Goal: Find specific fact: Find specific fact

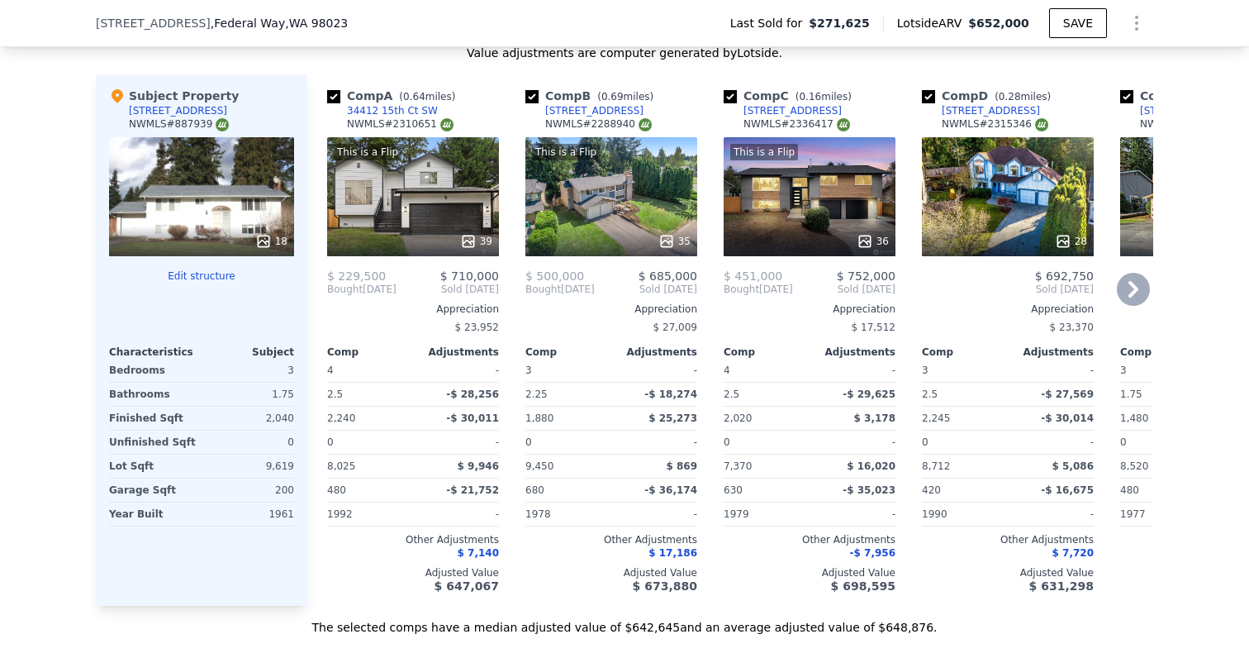
scroll to position [1769, 0]
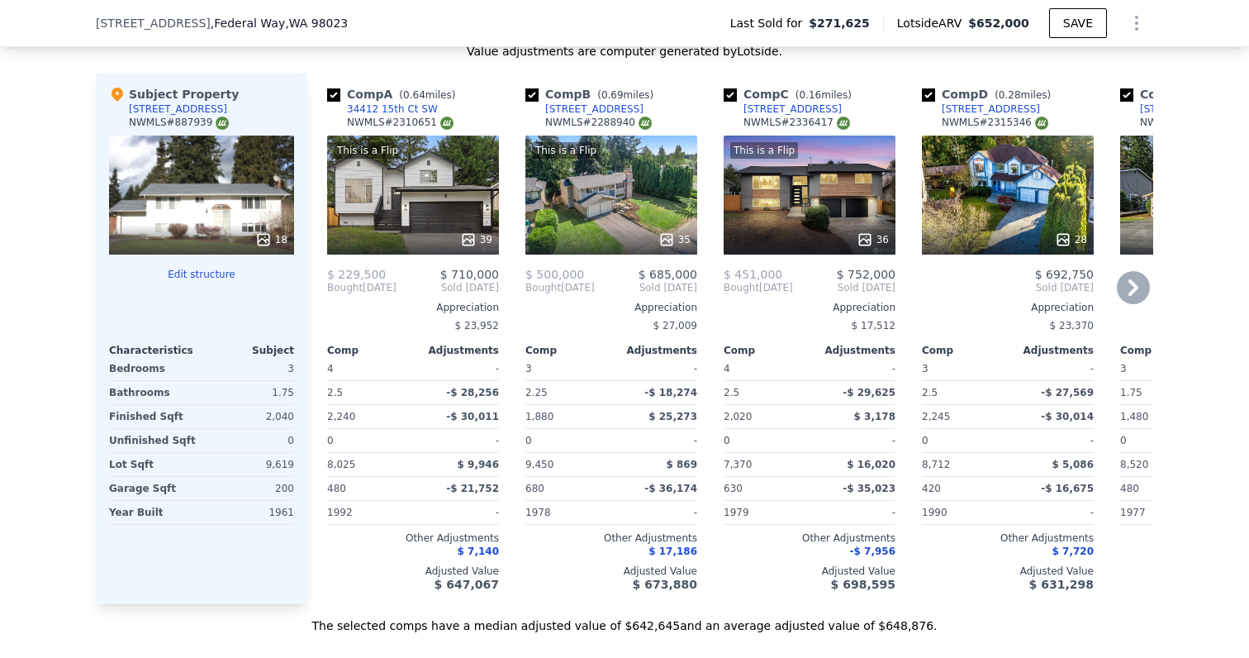
click at [445, 220] on div "This is a Flip 39" at bounding box center [413, 194] width 172 height 119
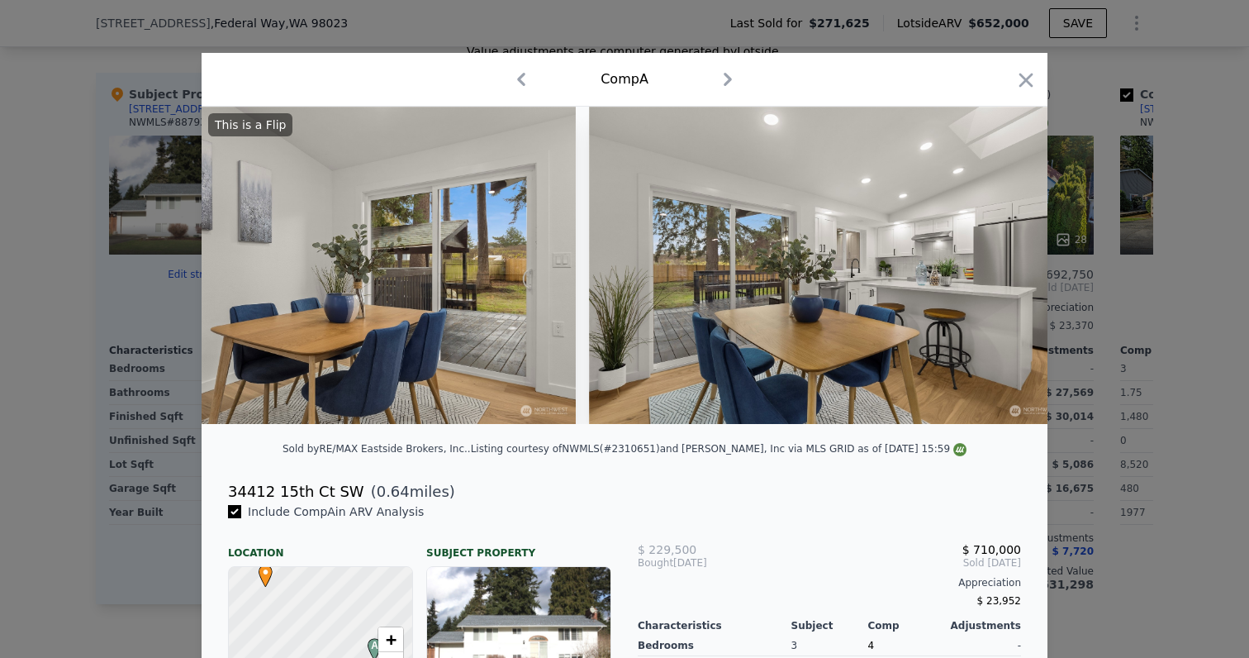
scroll to position [0, 3112]
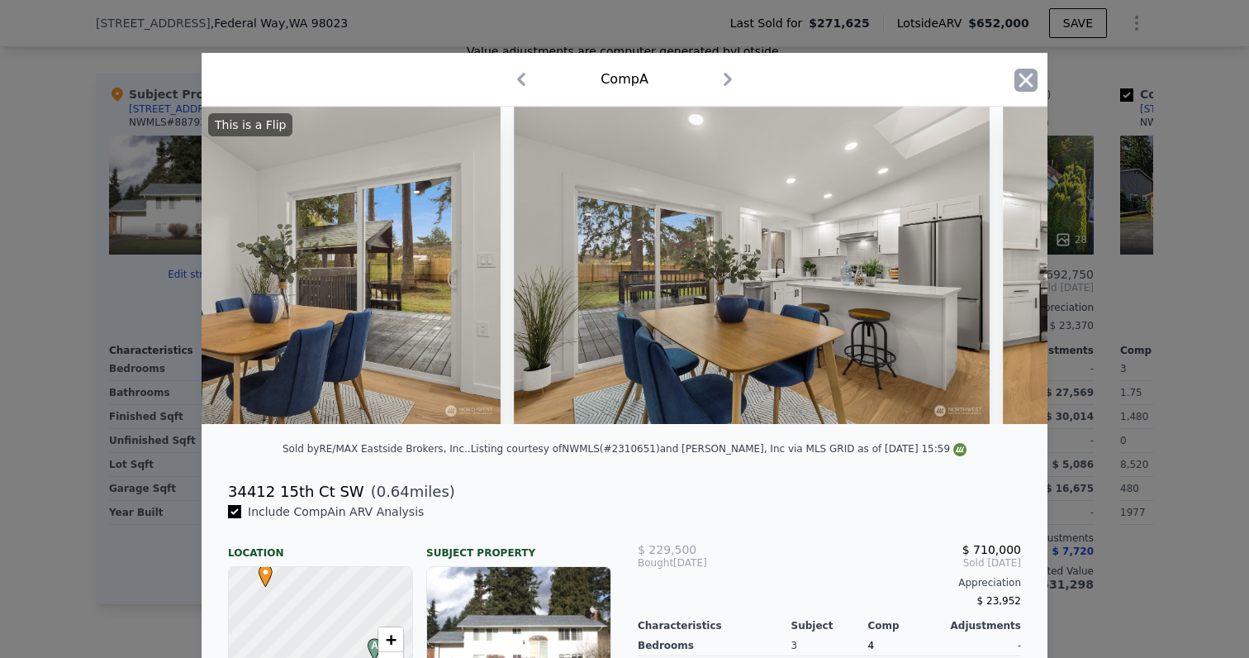
click at [1026, 88] on icon "button" at bounding box center [1025, 80] width 23 height 23
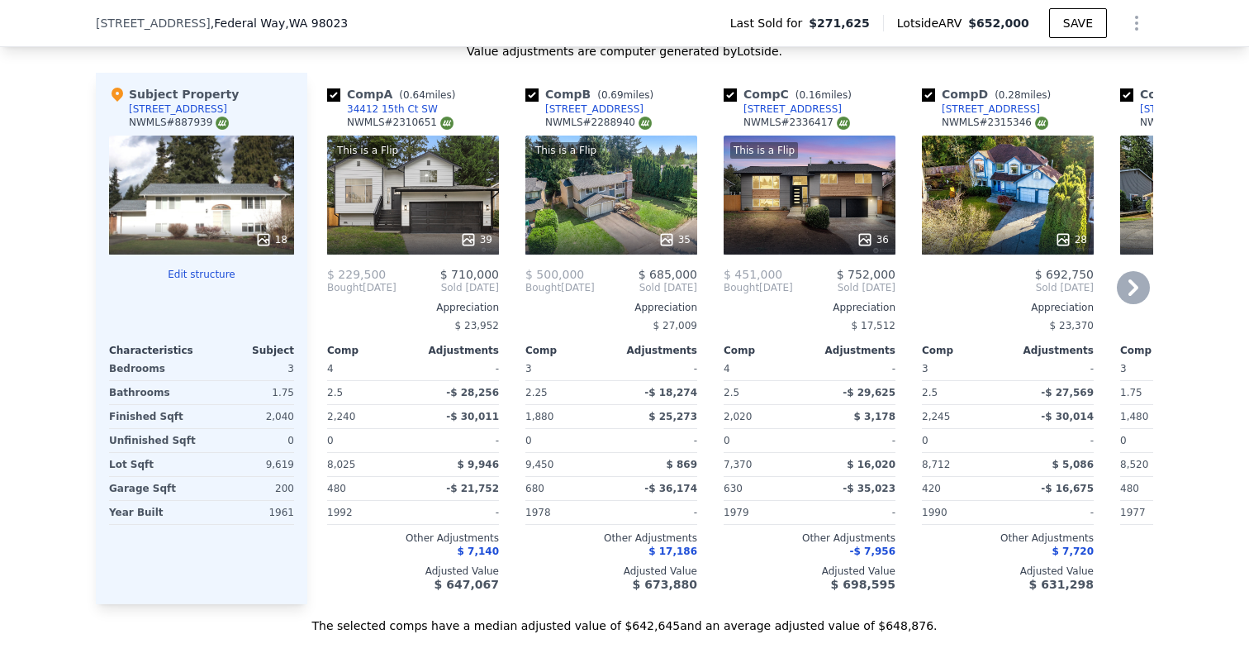
click at [801, 207] on div "This is a Flip 36" at bounding box center [810, 194] width 172 height 119
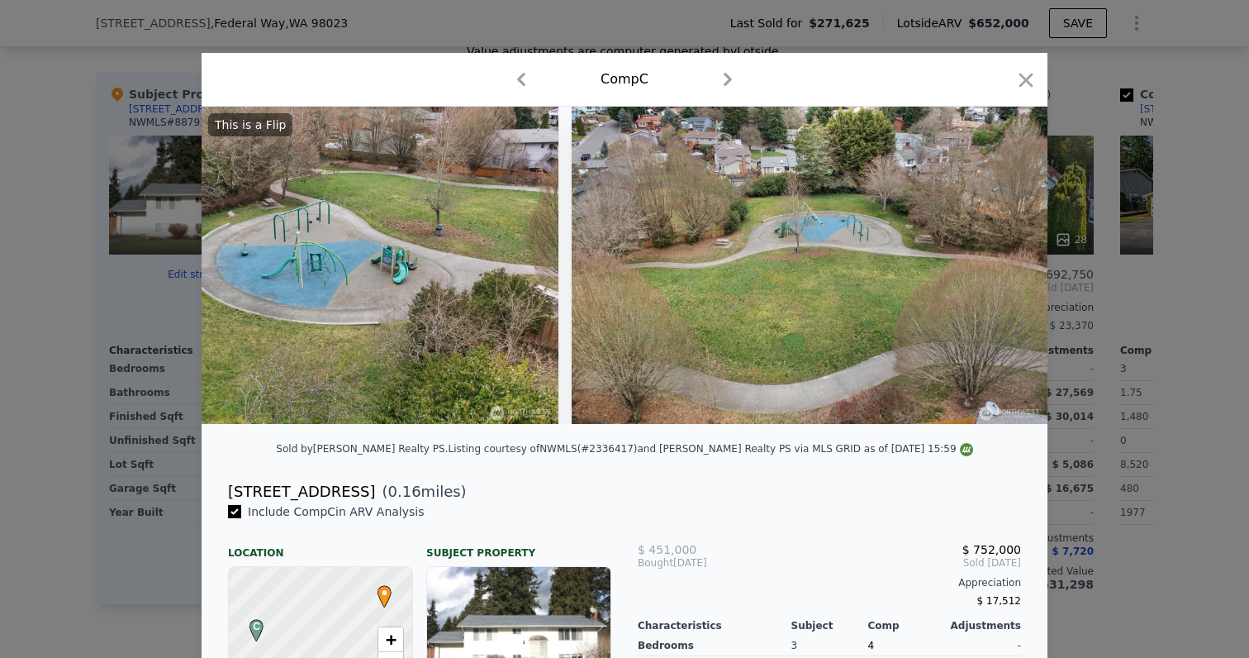
scroll to position [0, 16754]
click at [1023, 79] on icon "button" at bounding box center [1025, 80] width 23 height 23
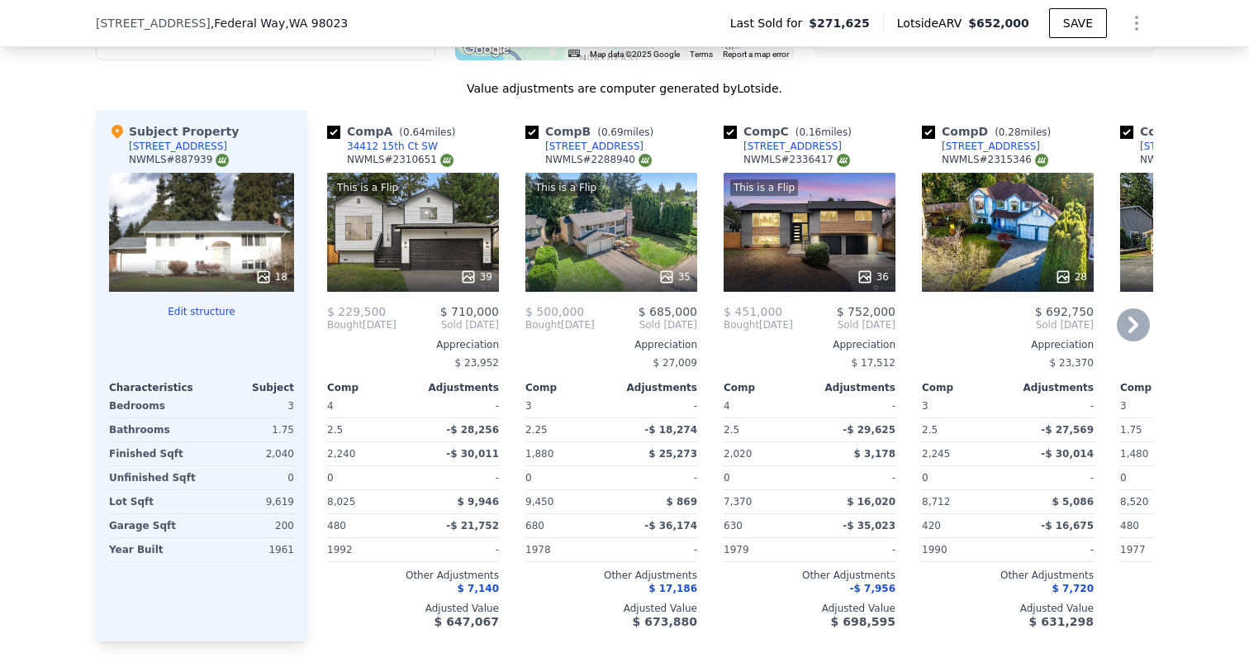
scroll to position [1731, 0]
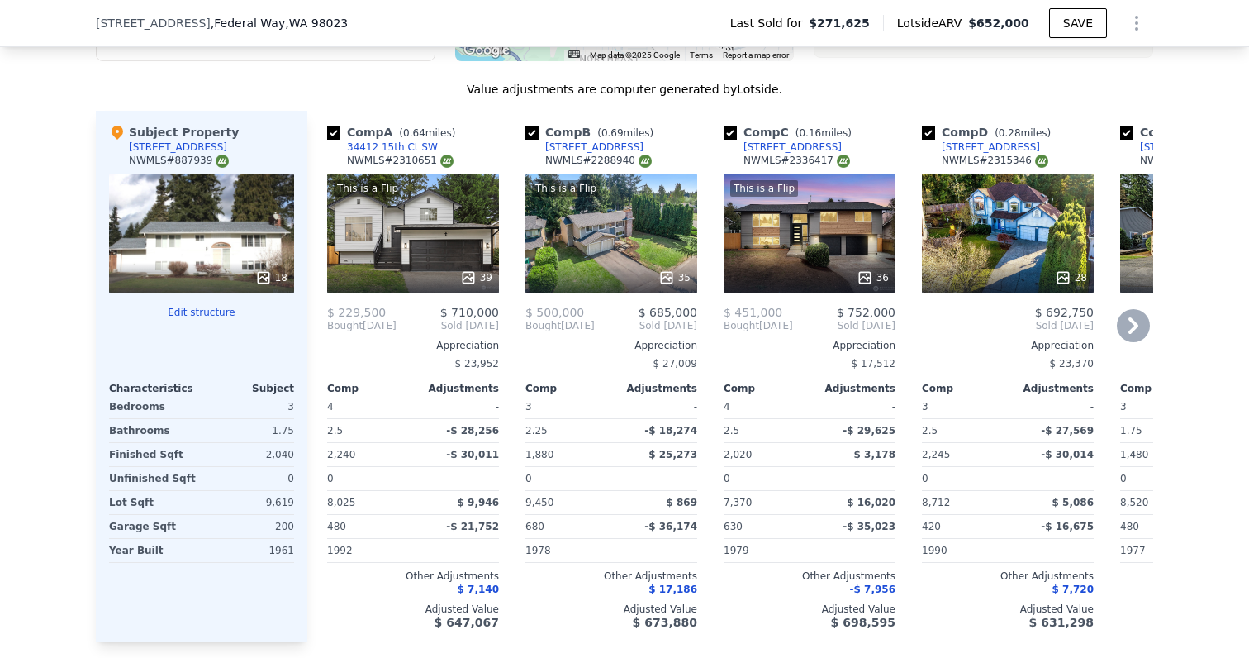
click at [827, 230] on div "This is a Flip 36" at bounding box center [810, 232] width 172 height 119
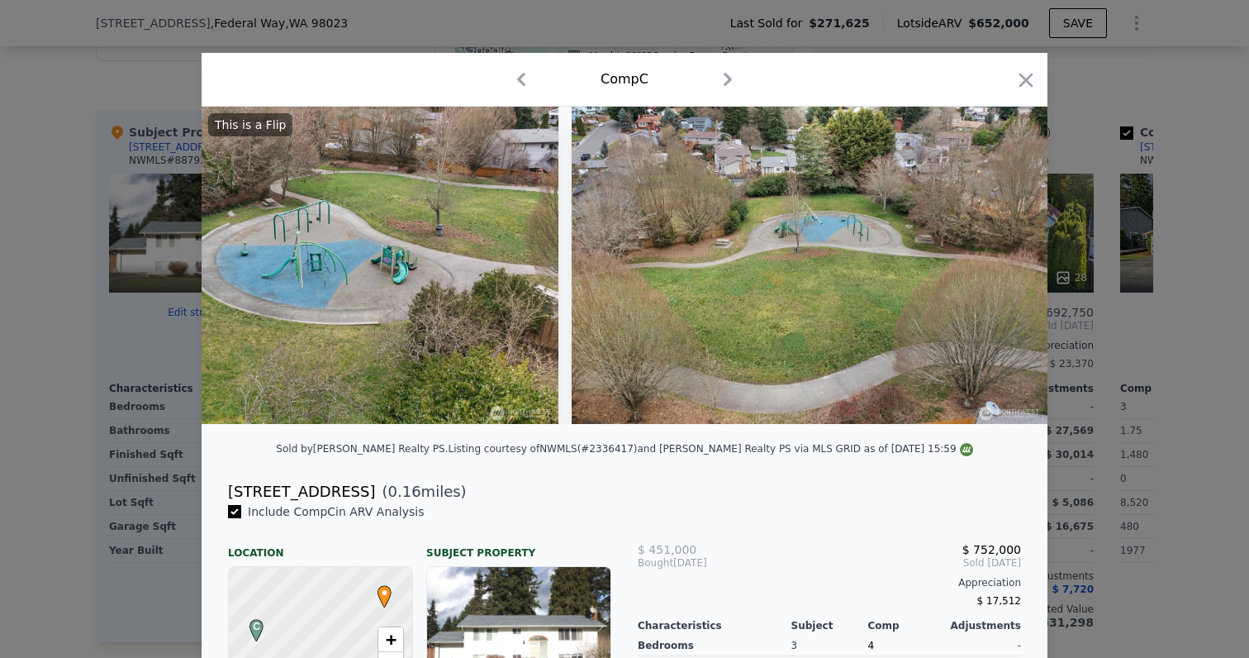
scroll to position [0, 16754]
click at [1029, 87] on icon "button" at bounding box center [1025, 80] width 23 height 23
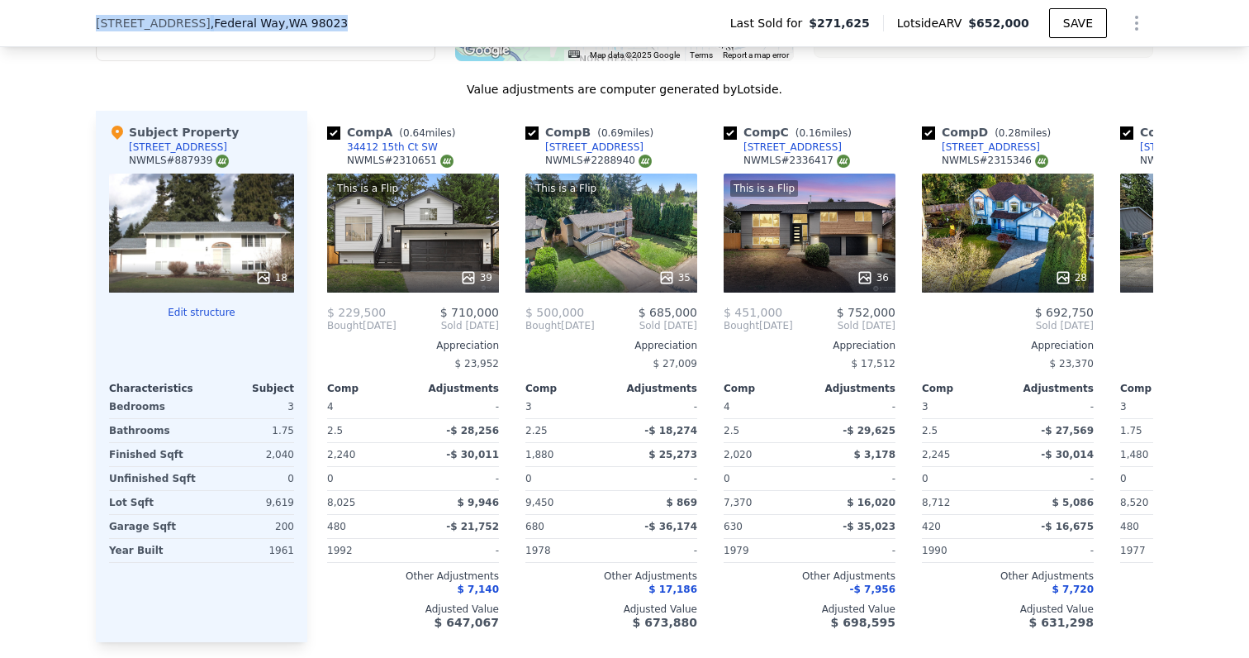
drag, startPoint x: 95, startPoint y: 21, endPoint x: 340, endPoint y: 21, distance: 245.3
click at [340, 21] on div "[STREET_ADDRESS] Last Sold for $271,625 Lotside ARV $652,000 SAVE" at bounding box center [624, 23] width 1249 height 47
copy div "[STREET_ADDRESS]"
